Goal: Check status: Check status

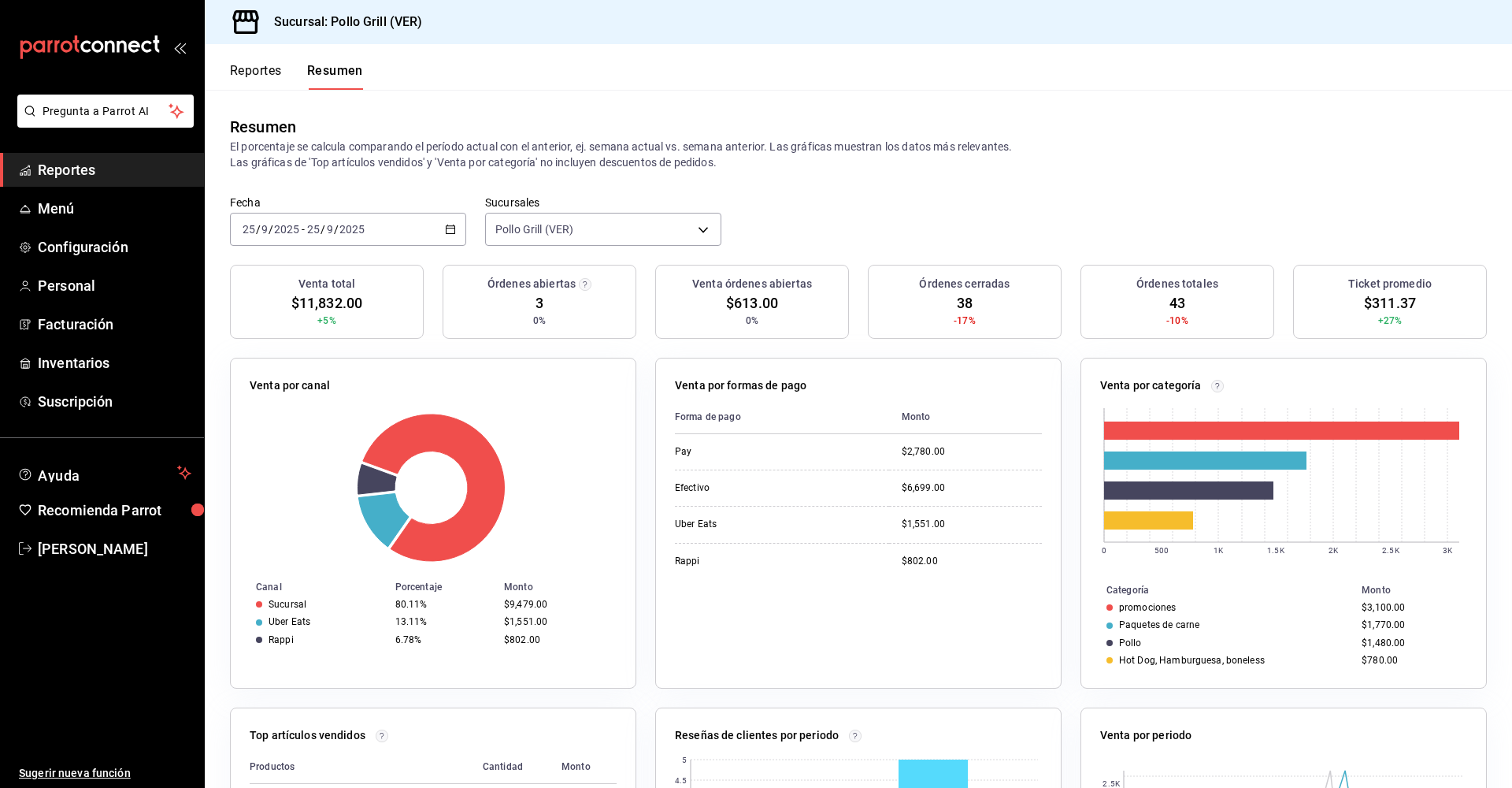
drag, startPoint x: 453, startPoint y: 227, endPoint x: 450, endPoint y: 235, distance: 8.5
click at [450, 235] on div "[DATE] [DATE] - [DATE] [DATE]" at bounding box center [348, 229] width 236 height 33
click at [285, 269] on li "Hoy" at bounding box center [304, 277] width 148 height 35
click at [446, 231] on \(Stroke\) "button" at bounding box center [451, 229] width 10 height 9
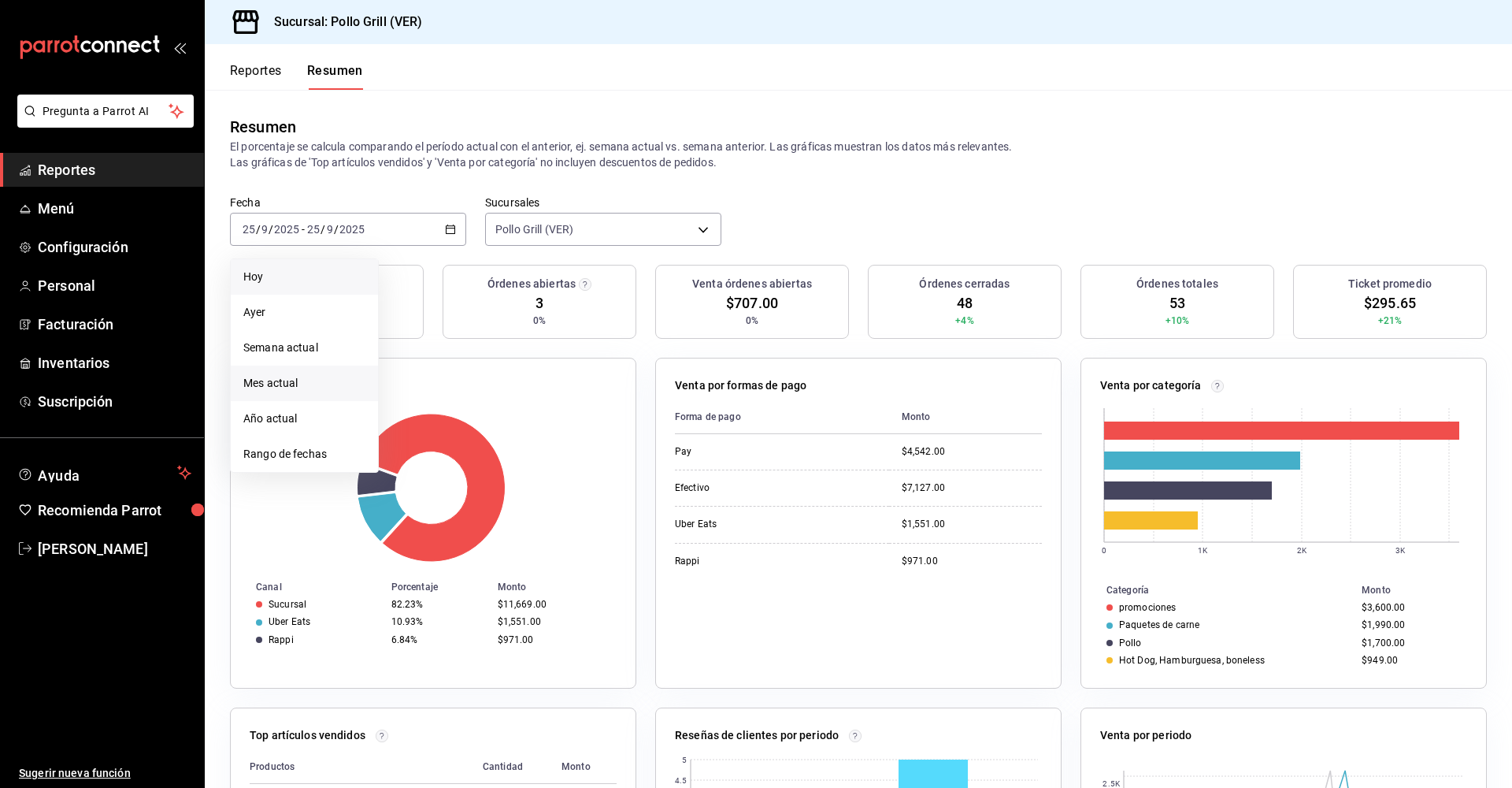
click at [284, 380] on span "Mes actual" at bounding box center [304, 383] width 122 height 17
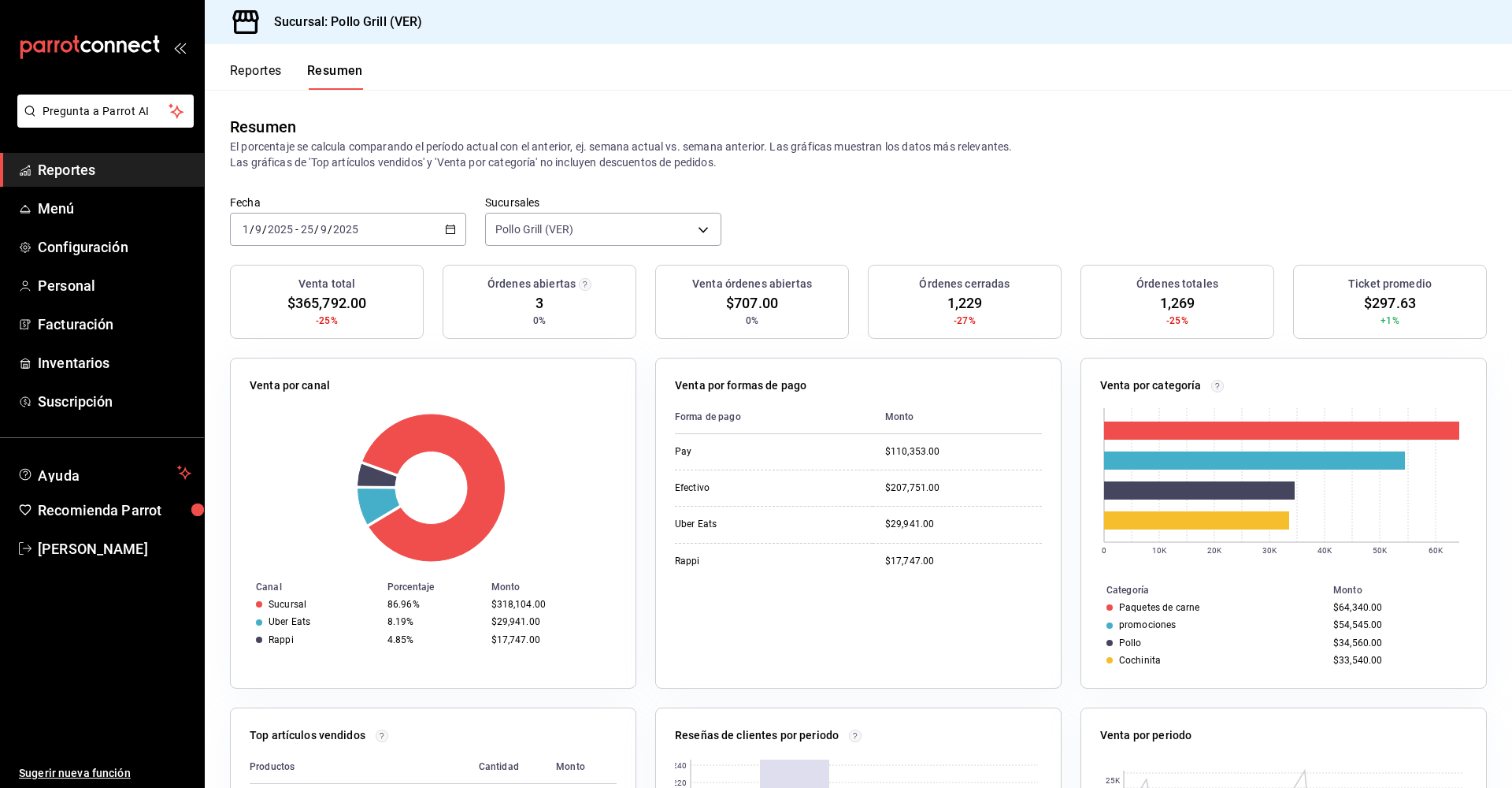
click at [435, 226] on div "[DATE] [DATE] - [DATE] [DATE]" at bounding box center [348, 229] width 236 height 33
click at [289, 417] on span "Año actual" at bounding box center [304, 418] width 122 height 17
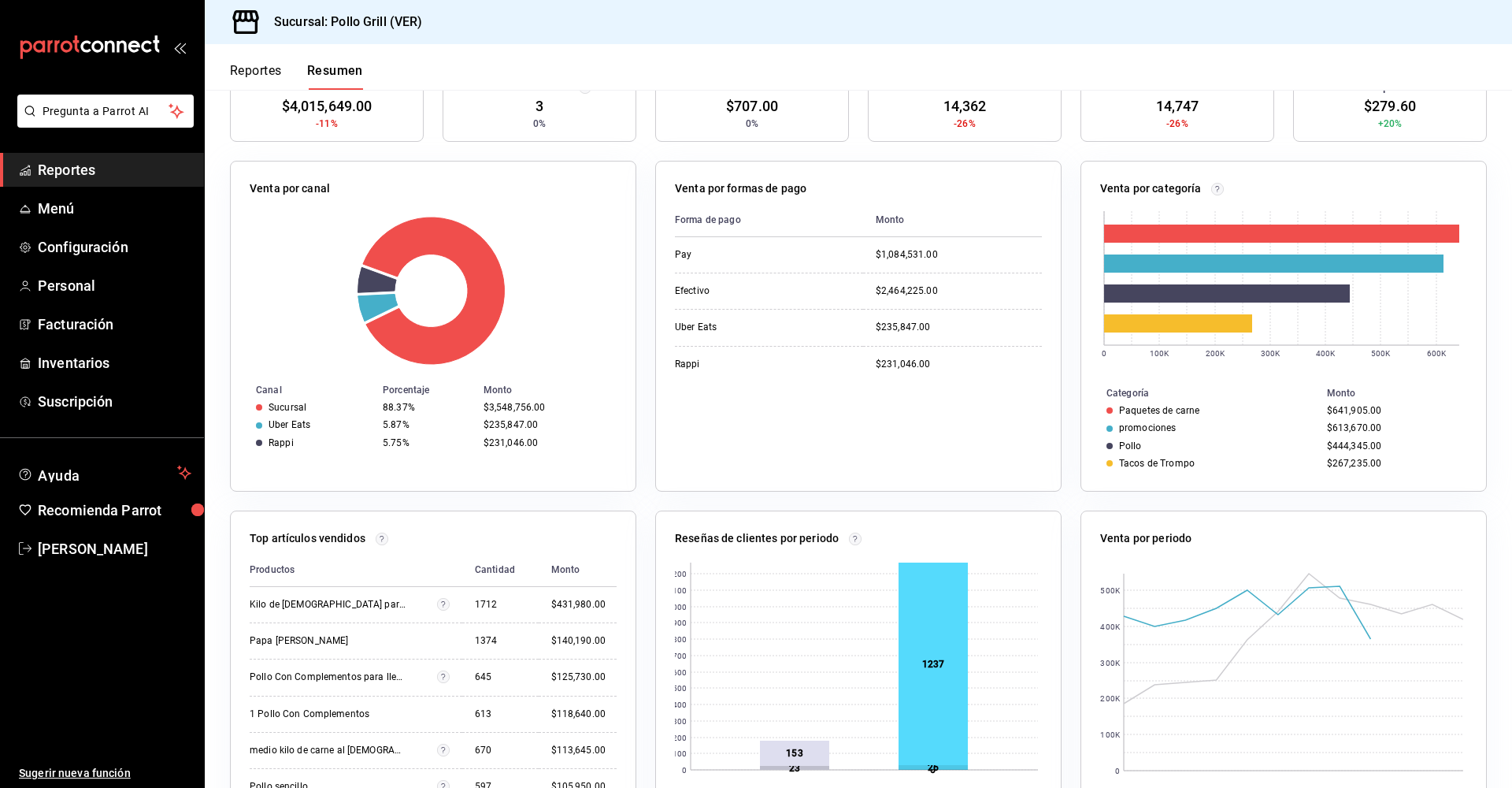
click at [1419, 550] on div "Venta por periodo" at bounding box center [1284, 541] width 367 height 23
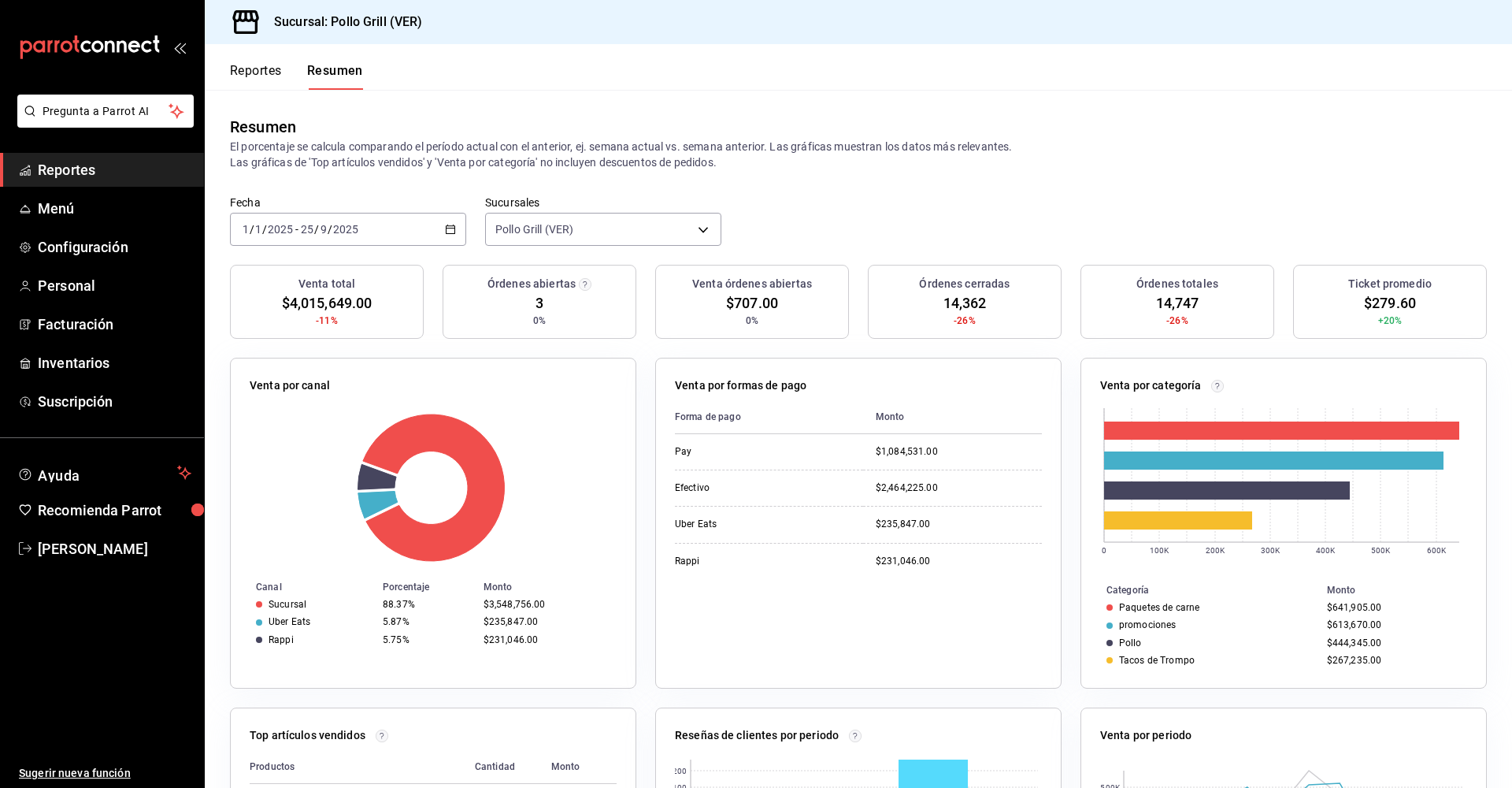
click at [447, 232] on icon "button" at bounding box center [450, 228] width 11 height 11
click at [258, 272] on span "Hoy" at bounding box center [304, 276] width 122 height 17
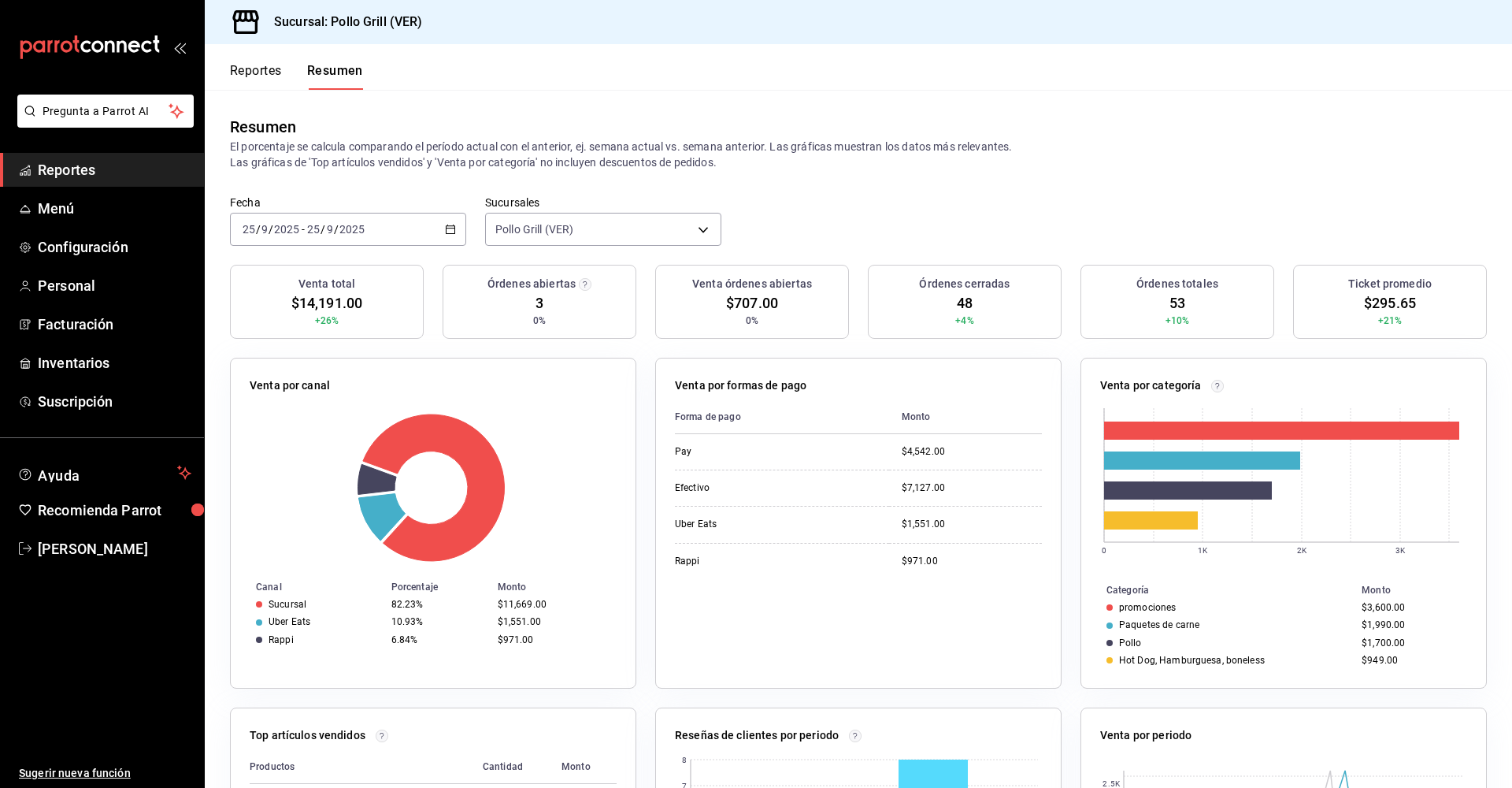
click at [448, 229] on icon "button" at bounding box center [450, 228] width 11 height 11
click at [265, 273] on span "Hoy" at bounding box center [304, 276] width 122 height 17
click at [438, 232] on div "[DATE] [DATE] - [DATE] [DATE]" at bounding box center [348, 229] width 236 height 33
click at [243, 273] on li "Hoy" at bounding box center [304, 277] width 148 height 35
